Goal: Use online tool/utility: Utilize a website feature to perform a specific function

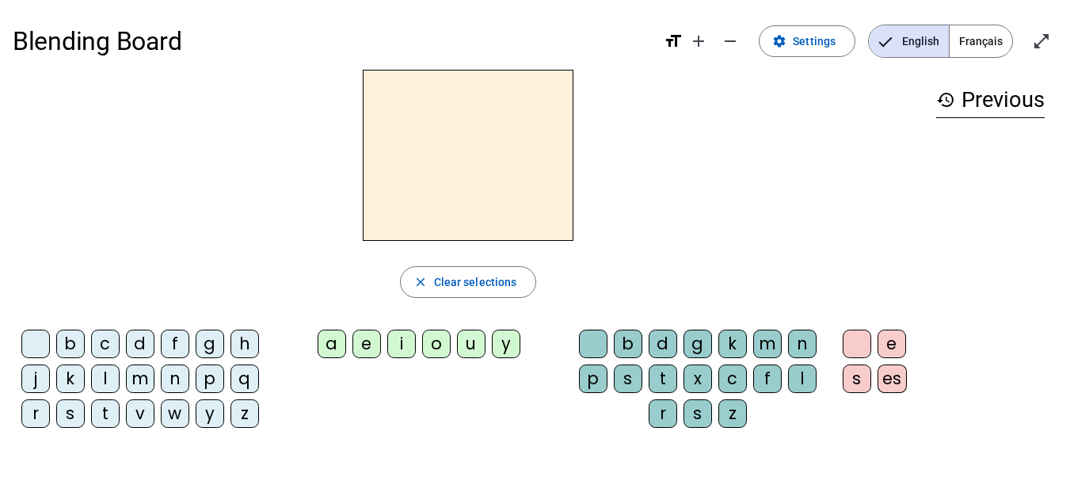
click at [109, 342] on div "c" at bounding box center [105, 343] width 29 height 29
click at [105, 380] on div "l" at bounding box center [105, 378] width 29 height 29
click at [112, 333] on div "b c d f g h j k l m n p q r s t v w y z" at bounding box center [143, 381] width 261 height 117
click at [106, 345] on div "c" at bounding box center [105, 343] width 29 height 29
click at [765, 376] on div "f" at bounding box center [767, 378] width 29 height 29
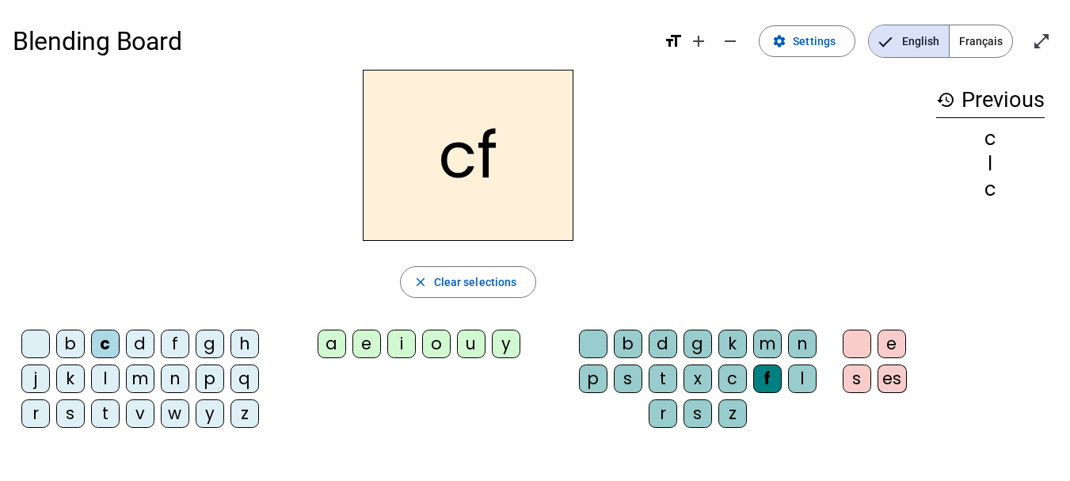
click at [765, 376] on div "f" at bounding box center [767, 378] width 29 height 29
click at [448, 272] on span "button" at bounding box center [468, 282] width 135 height 38
click at [114, 339] on div "c" at bounding box center [105, 343] width 29 height 29
click at [815, 376] on div "l" at bounding box center [802, 378] width 29 height 29
click at [337, 334] on div "a" at bounding box center [332, 343] width 29 height 29
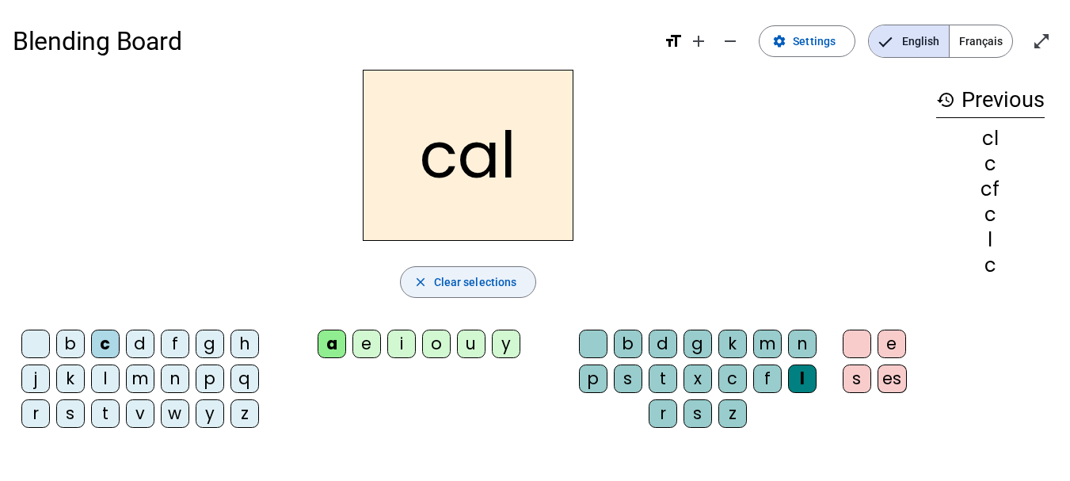
click at [470, 276] on span "Clear selections" at bounding box center [475, 281] width 83 height 19
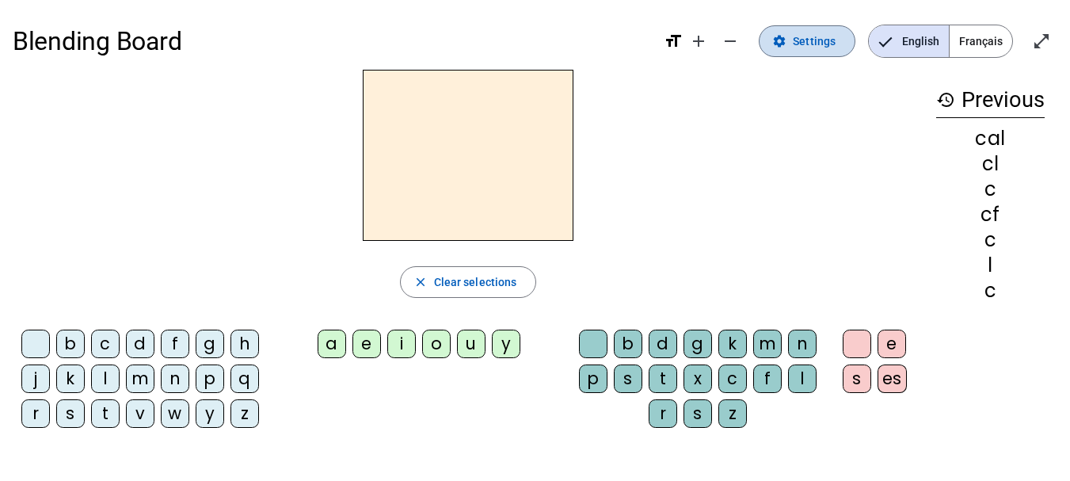
click at [809, 54] on span at bounding box center [806, 41] width 95 height 38
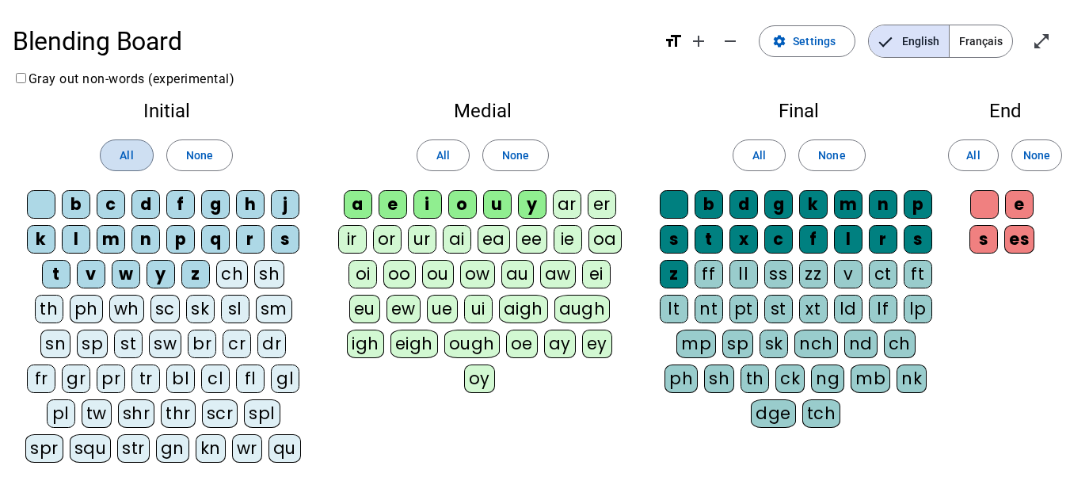
click at [139, 154] on span at bounding box center [126, 155] width 51 height 38
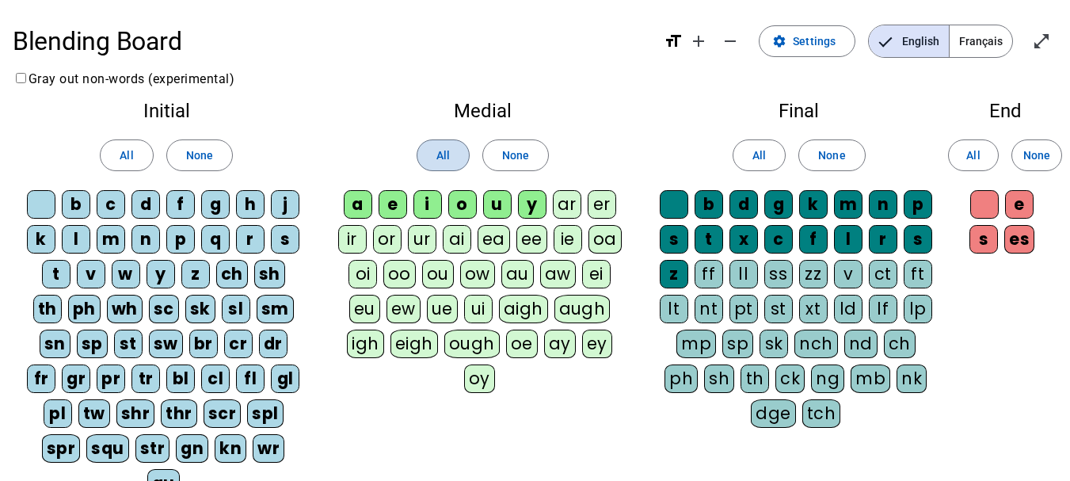
click at [423, 152] on span at bounding box center [442, 155] width 51 height 38
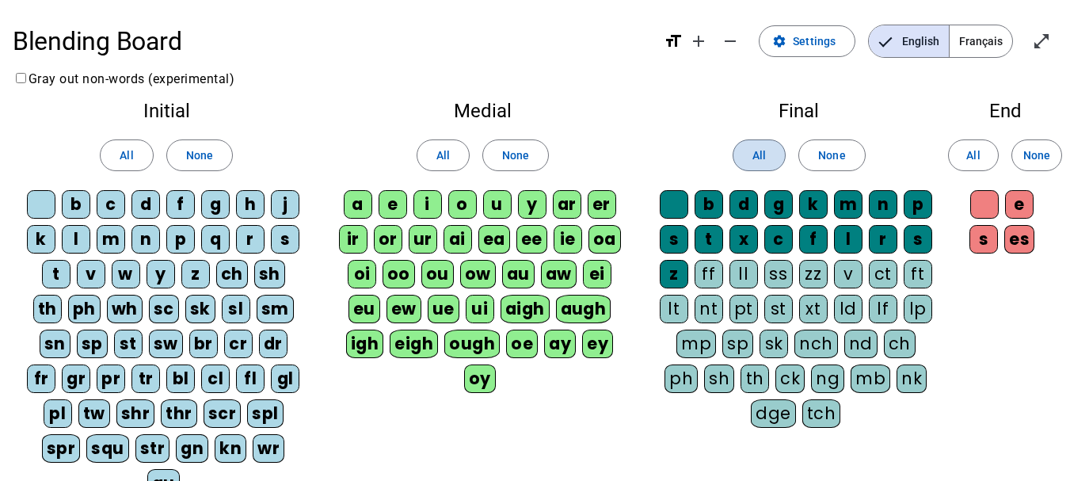
click at [766, 158] on span "All" at bounding box center [758, 155] width 13 height 19
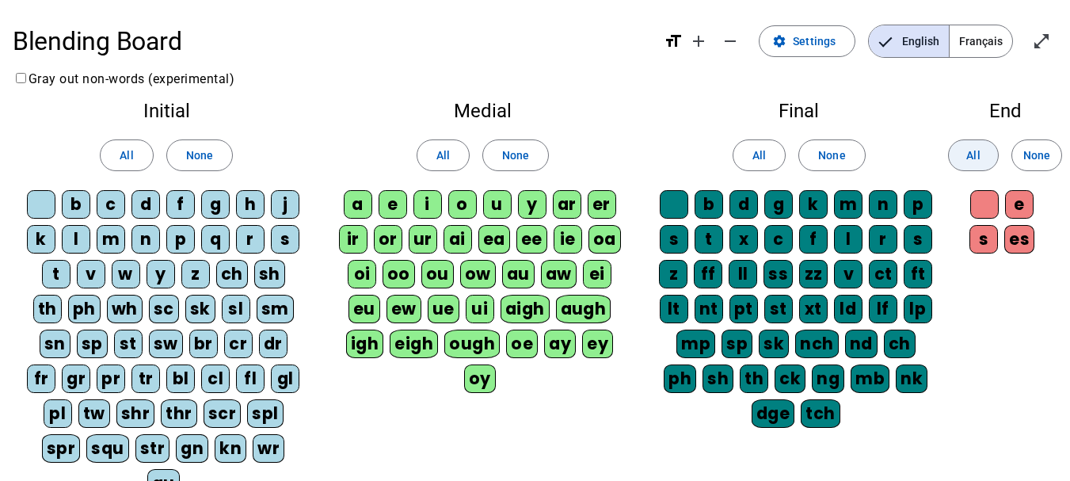
click at [961, 166] on span at bounding box center [973, 155] width 49 height 38
click at [687, 40] on span "Increase font size" at bounding box center [698, 41] width 38 height 38
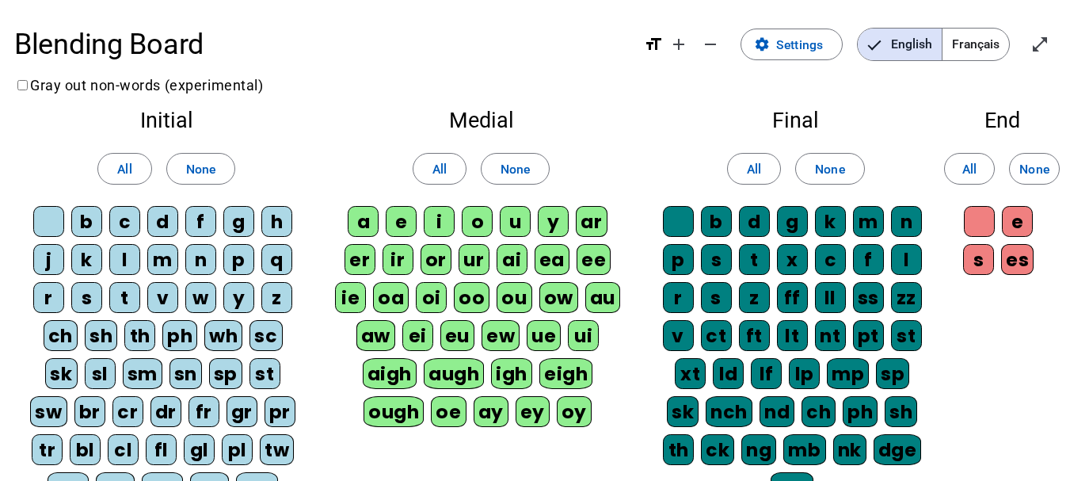
click at [652, 45] on mat-icon "format_size" at bounding box center [653, 44] width 19 height 19
click at [785, 50] on span "Settings" at bounding box center [799, 44] width 47 height 21
click at [1029, 45] on span "Enter full screen" at bounding box center [1040, 44] width 38 height 38
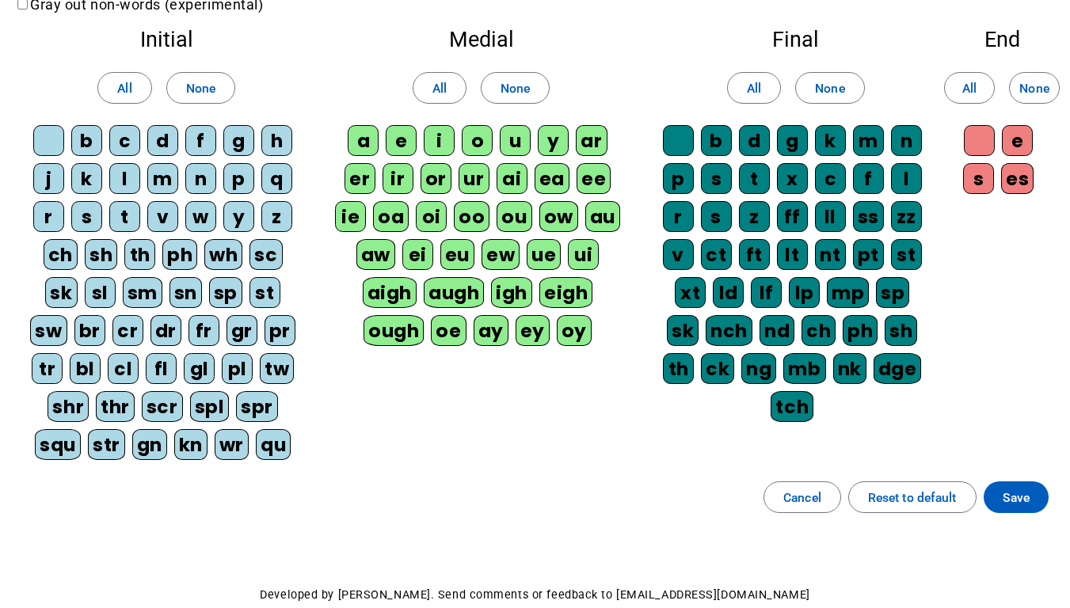
scroll to position [173, 0]
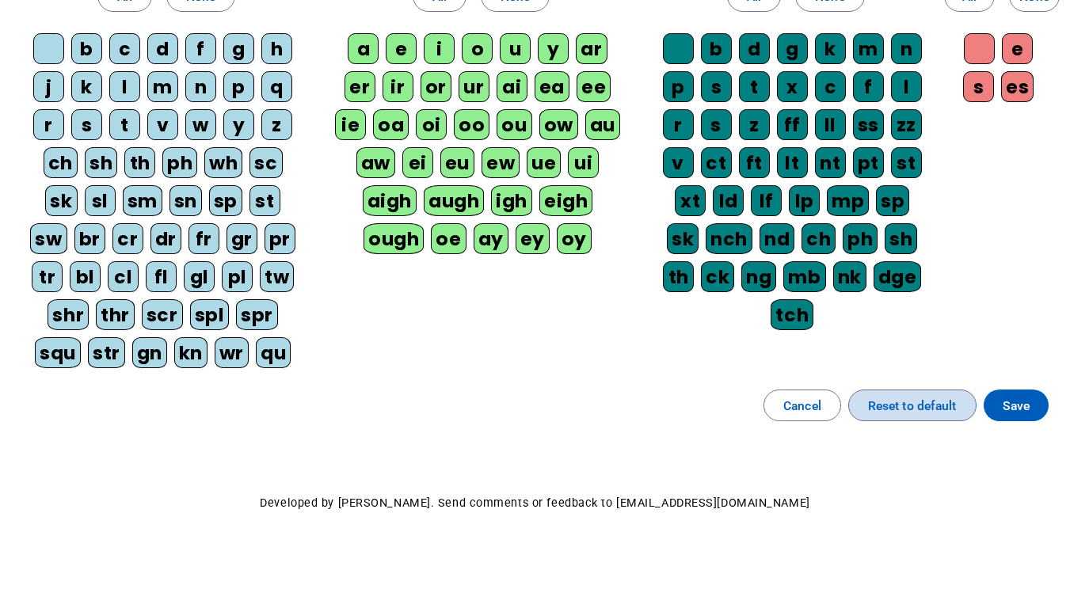
click at [868, 403] on span "Reset to default" at bounding box center [912, 405] width 89 height 21
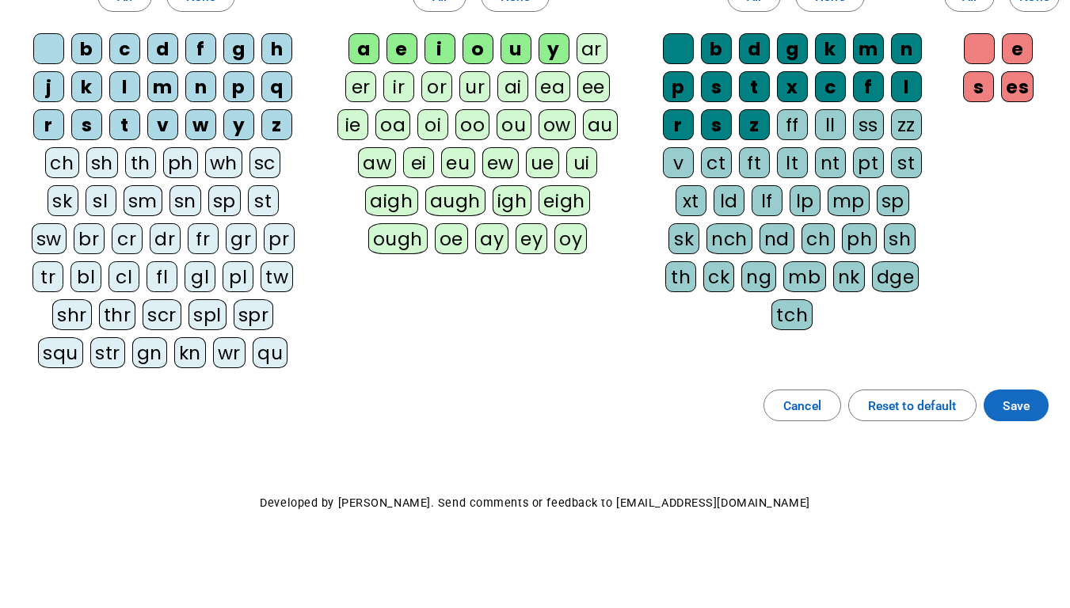
click at [992, 404] on span at bounding box center [1016, 405] width 65 height 38
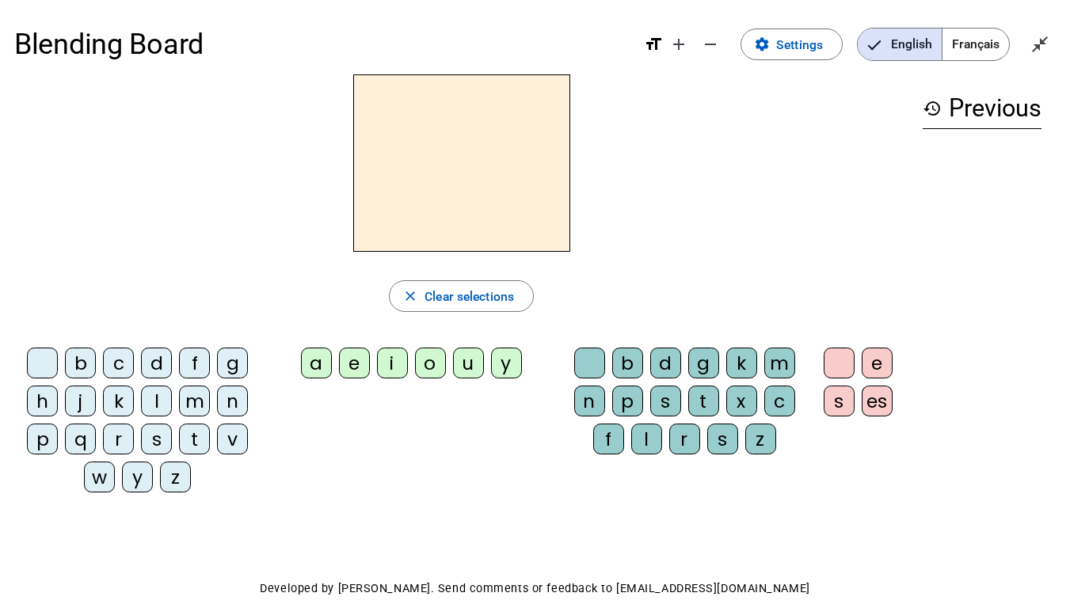
click at [121, 368] on div "c" at bounding box center [118, 363] width 31 height 31
click at [186, 399] on div "m" at bounding box center [194, 401] width 31 height 31
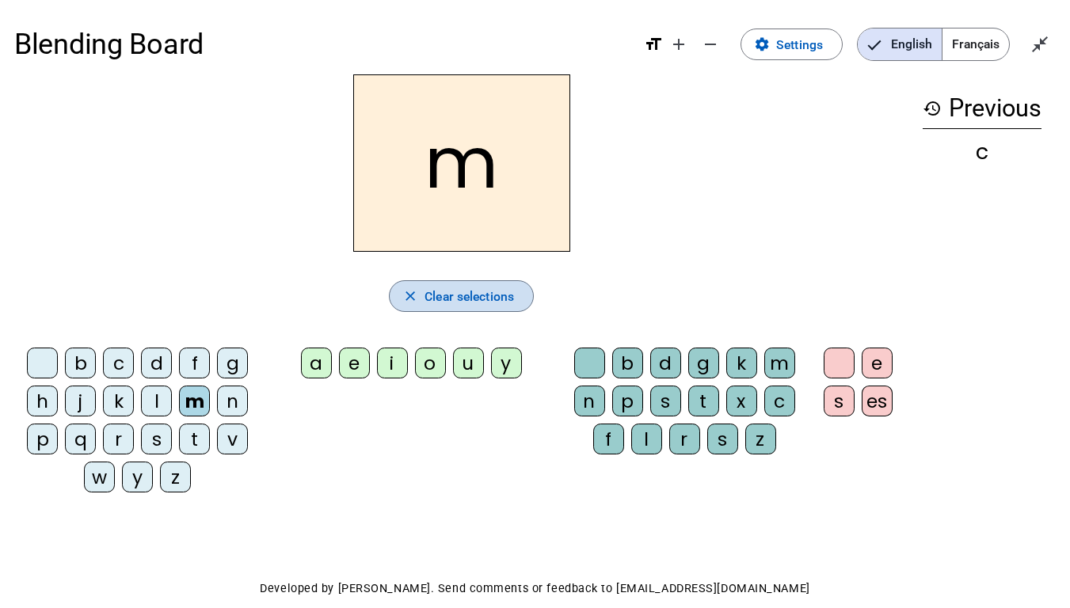
click at [407, 309] on span "button" at bounding box center [461, 296] width 143 height 38
